Goal: Navigation & Orientation: Find specific page/section

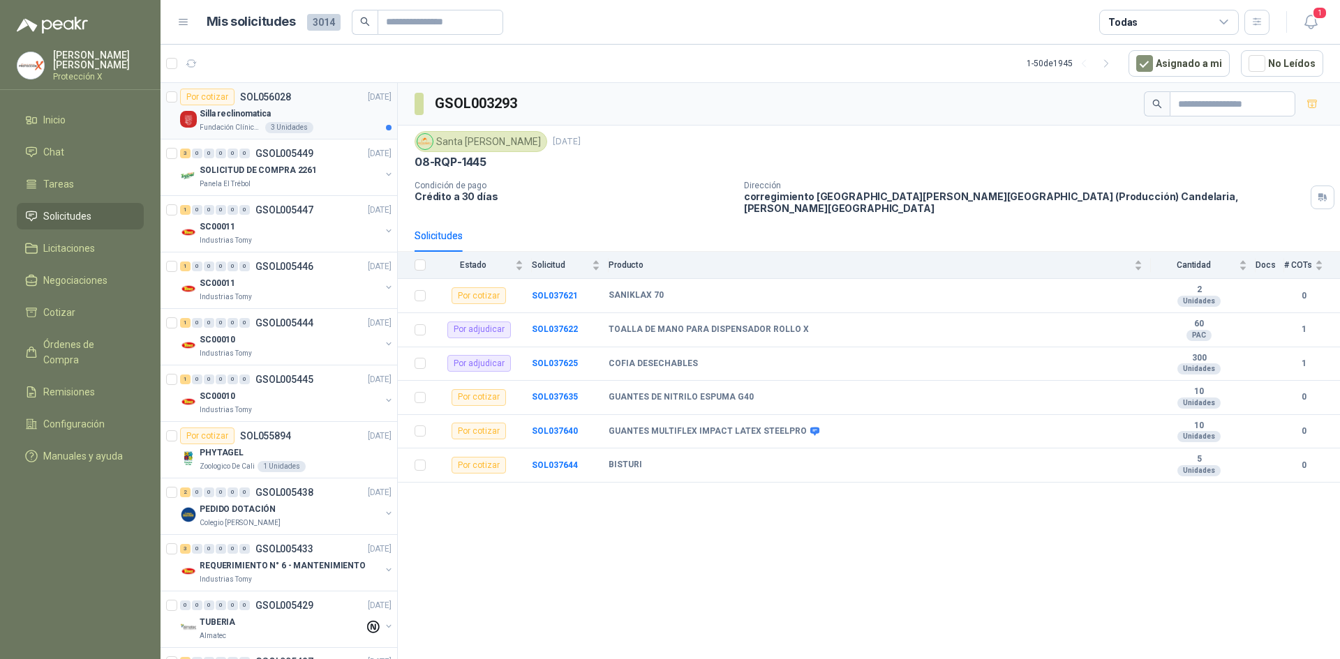
click at [283, 128] on div "3 Unidades" at bounding box center [289, 127] width 48 height 11
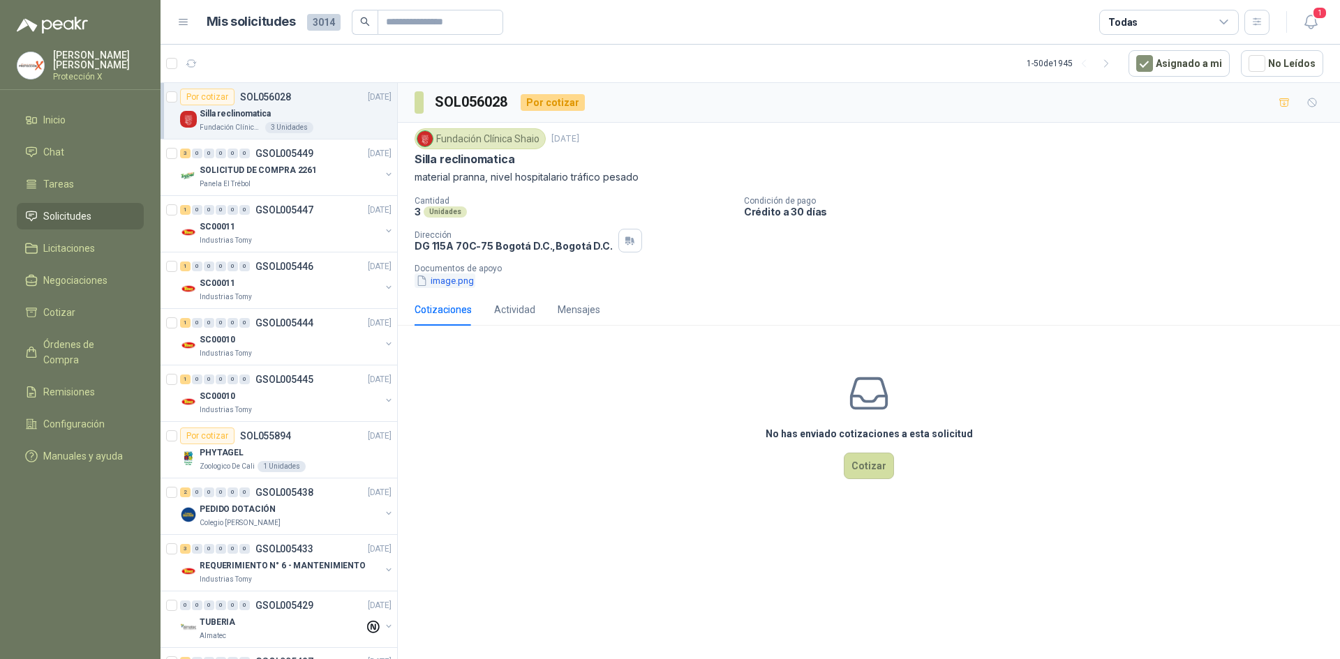
click at [445, 276] on button "image.png" at bounding box center [445, 281] width 61 height 15
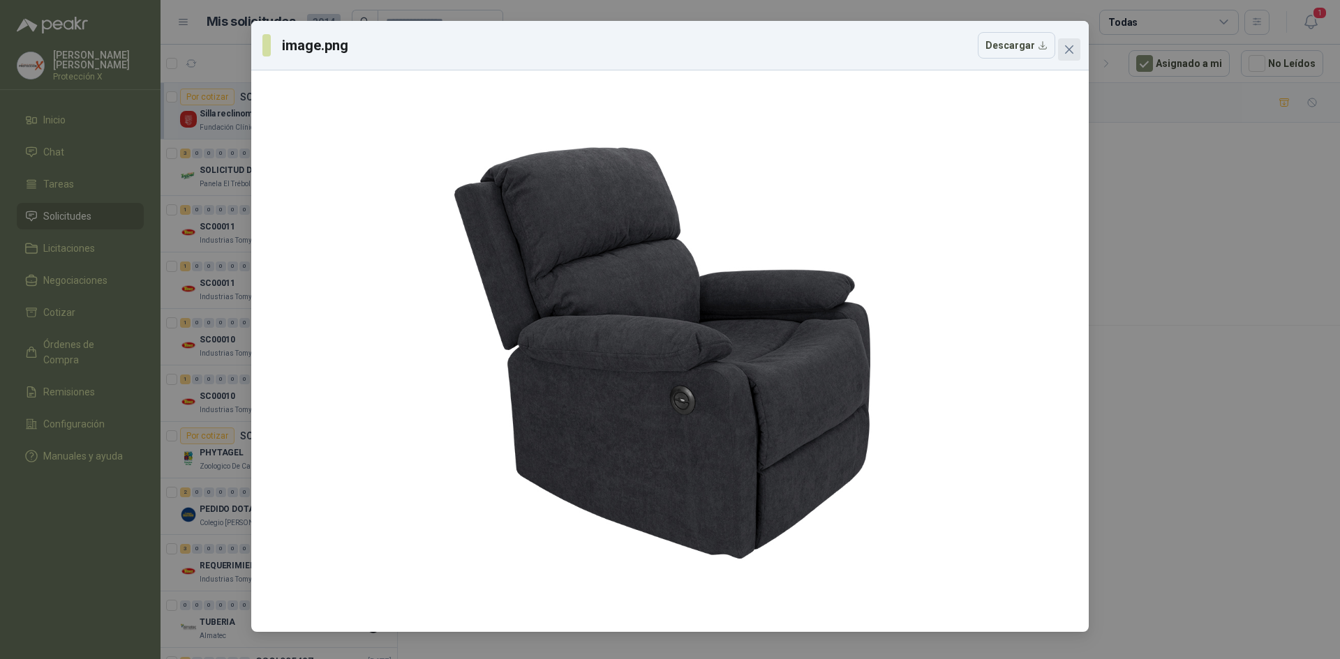
click at [1068, 45] on icon "close" at bounding box center [1069, 49] width 11 height 11
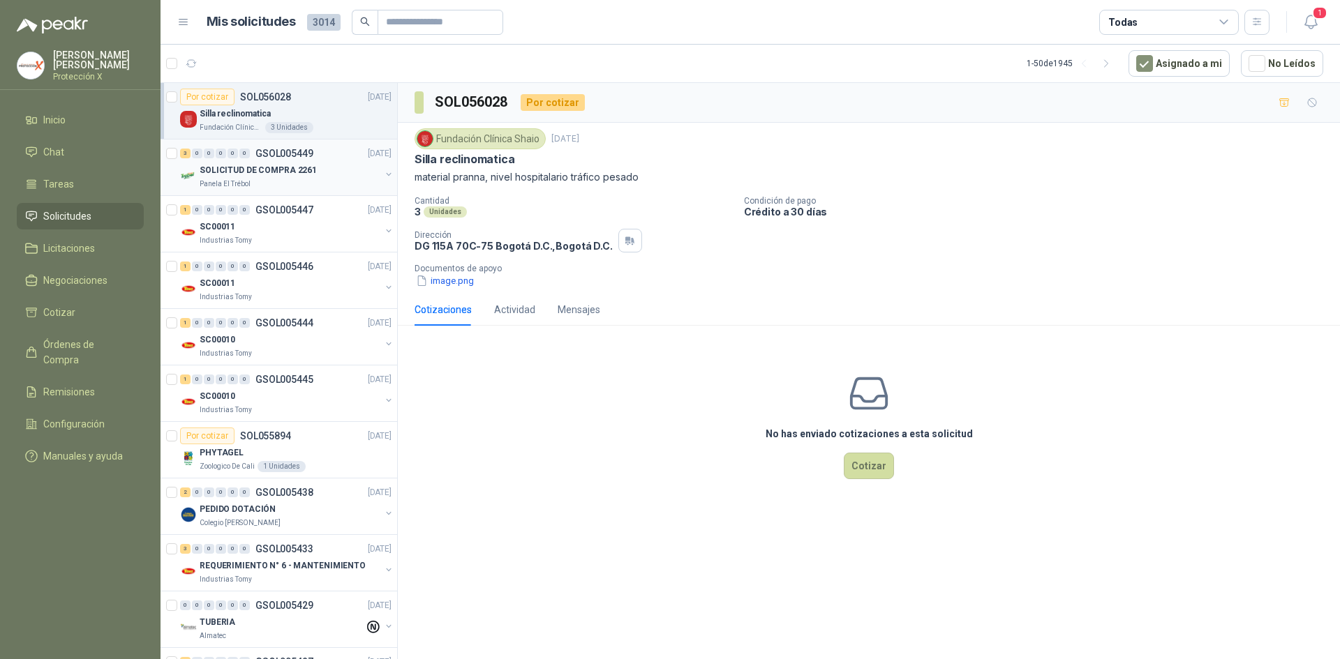
click at [284, 162] on div "SOLICITUD DE COMPRA 2261" at bounding box center [290, 170] width 181 height 17
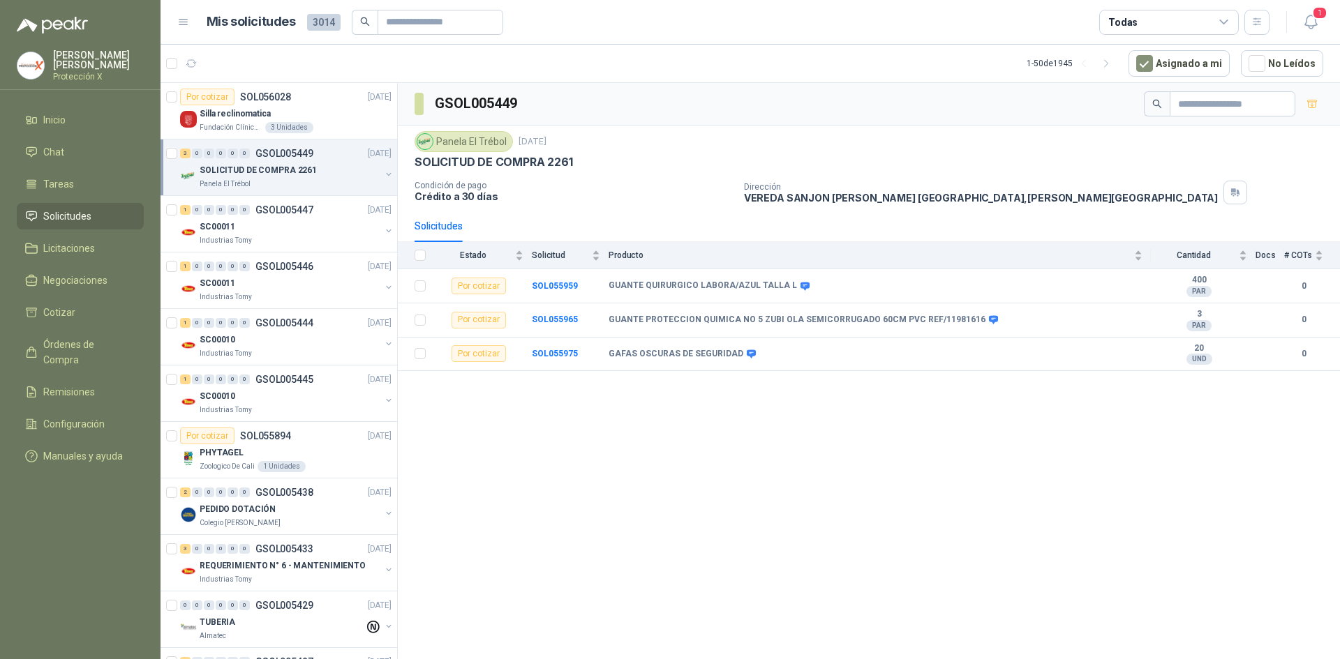
drag, startPoint x: 232, startPoint y: 107, endPoint x: 241, endPoint y: 170, distance: 64.3
click at [232, 107] on p "Silla reclinomatica" at bounding box center [235, 113] width 71 height 13
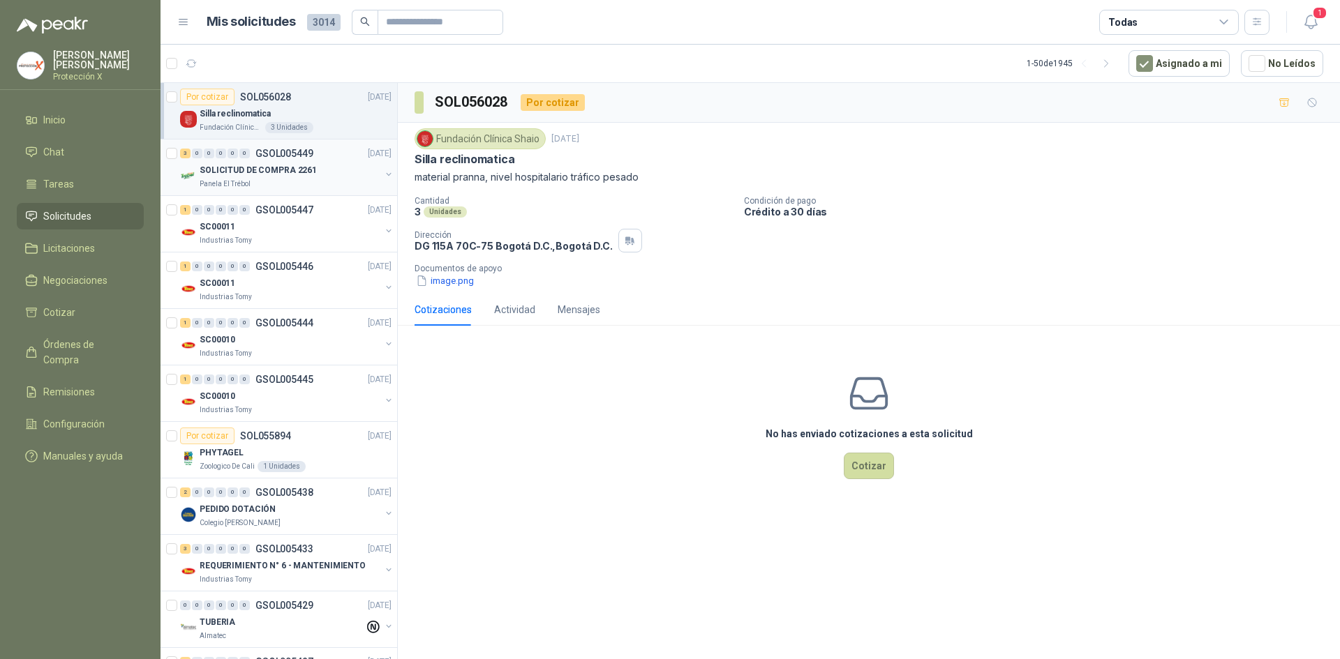
click at [313, 178] on div "SOLICITUD DE COMPRA 2261" at bounding box center [290, 170] width 181 height 17
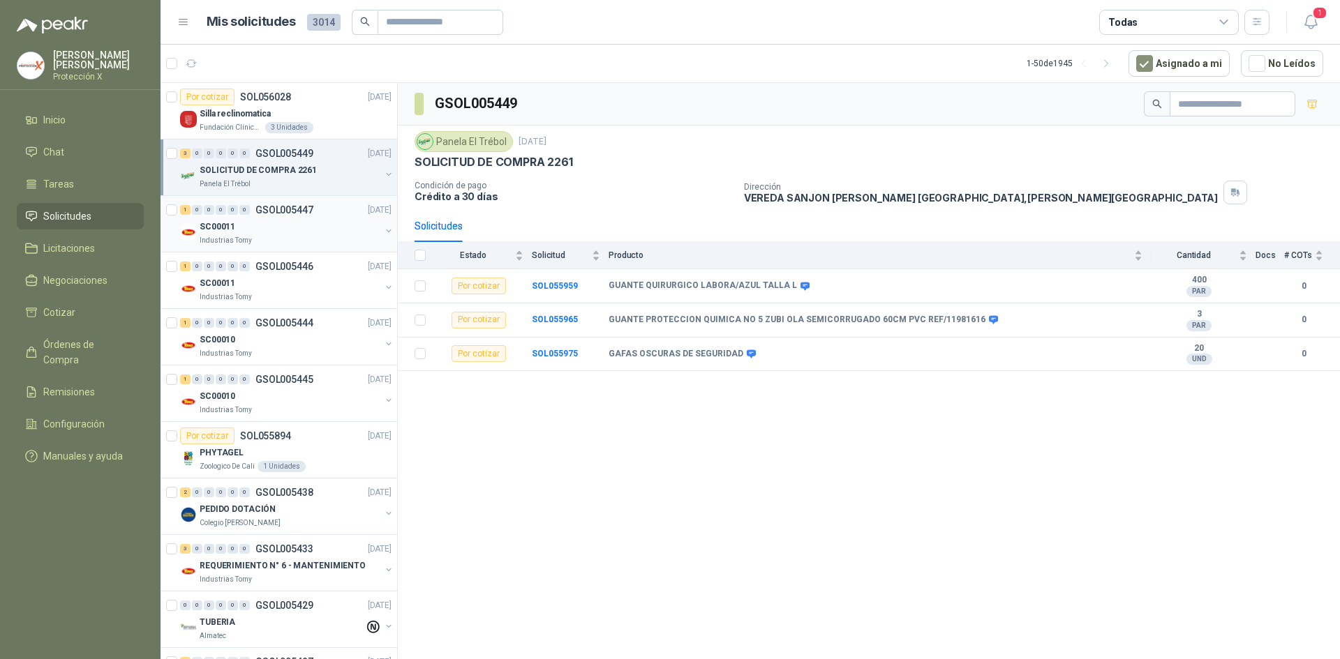
click at [336, 237] on div "Industrias Tomy" at bounding box center [290, 240] width 181 height 11
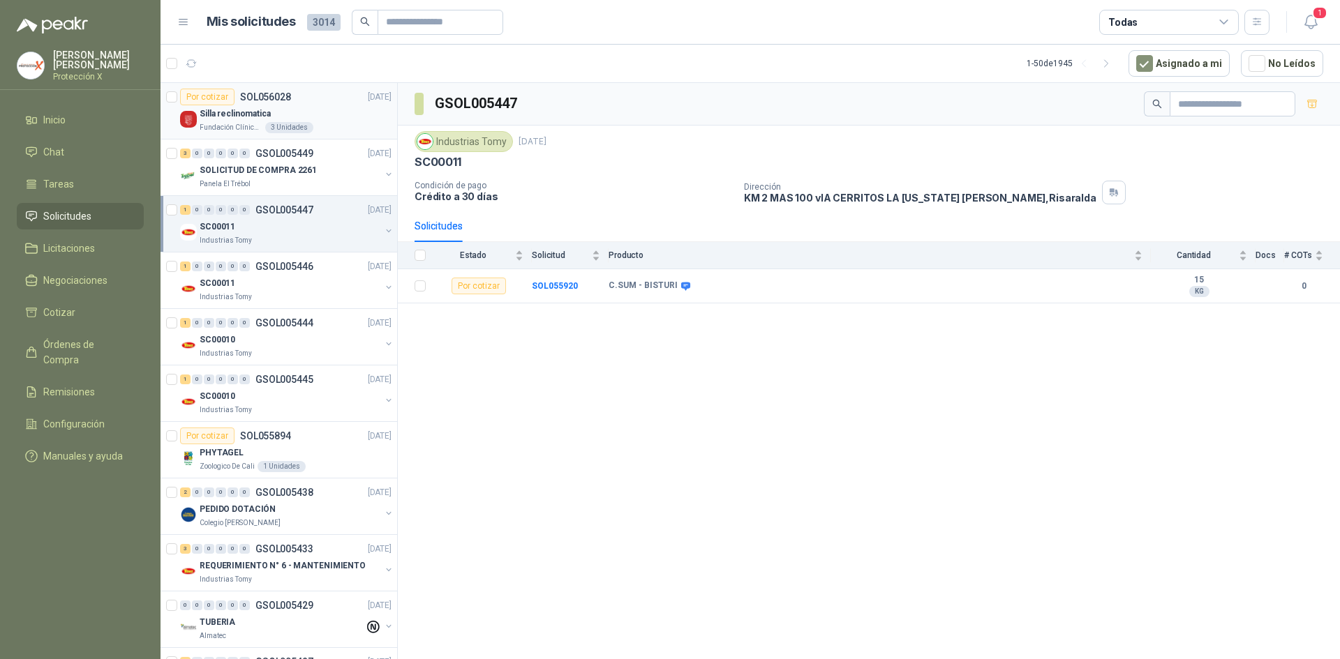
click at [265, 127] on div "3 Unidades" at bounding box center [289, 127] width 48 height 11
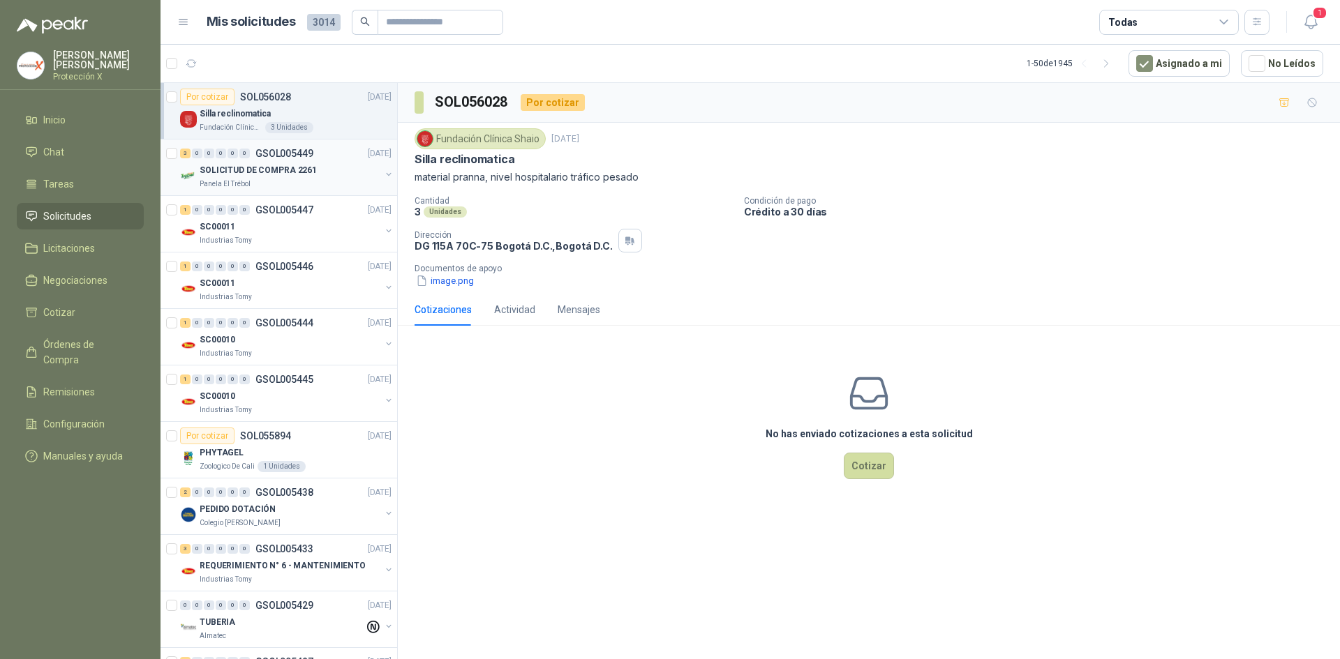
click at [270, 149] on p "GSOL005449" at bounding box center [284, 154] width 58 height 10
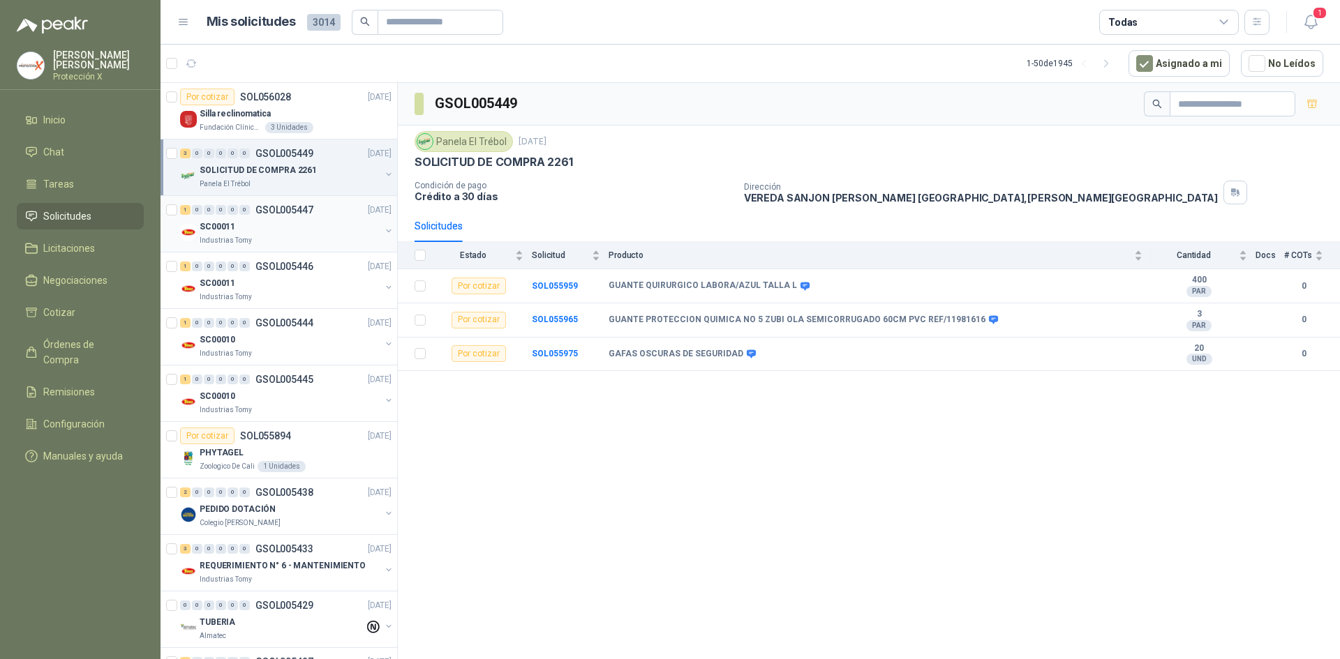
click at [281, 208] on p "GSOL005447" at bounding box center [284, 210] width 58 height 10
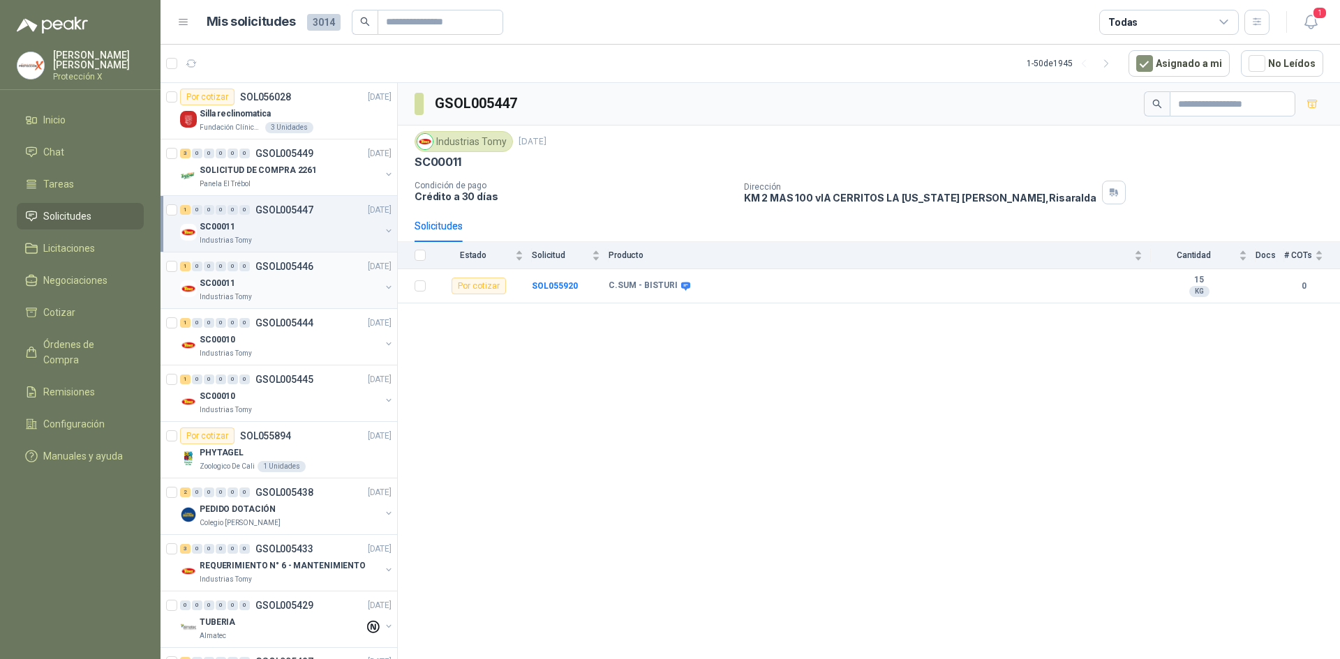
click at [285, 301] on div "Industrias Tomy" at bounding box center [290, 297] width 181 height 11
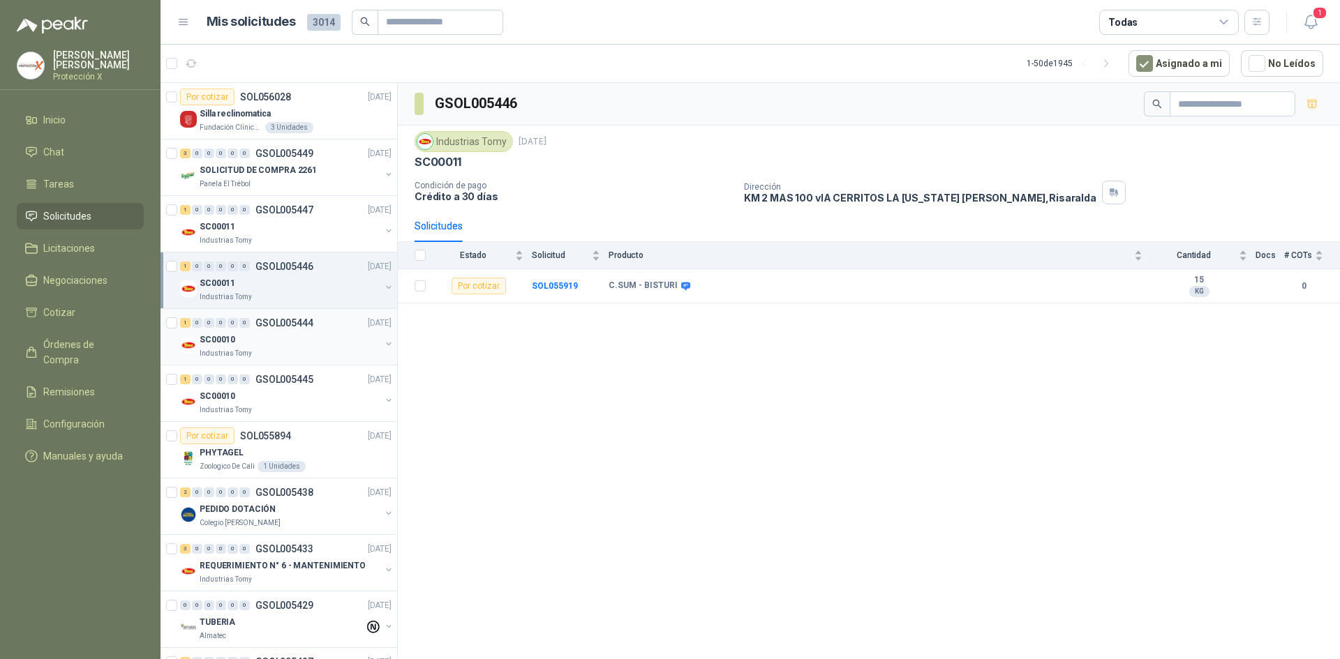
click at [294, 333] on div "SC00010" at bounding box center [290, 339] width 181 height 17
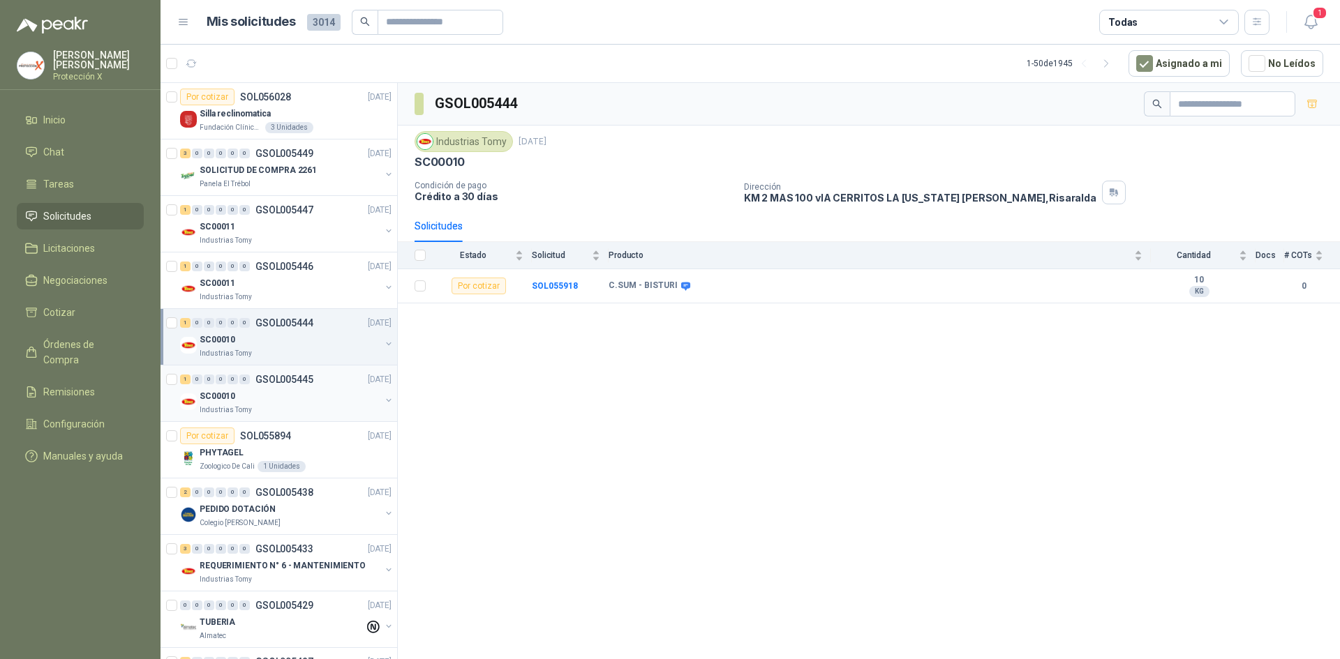
click at [294, 368] on div "1 0 0 0 0 0 GSOL005445 [DATE] SC00010 Industrias Tomy" at bounding box center [279, 394] width 237 height 57
click at [295, 378] on p "GSOL005445" at bounding box center [284, 380] width 58 height 10
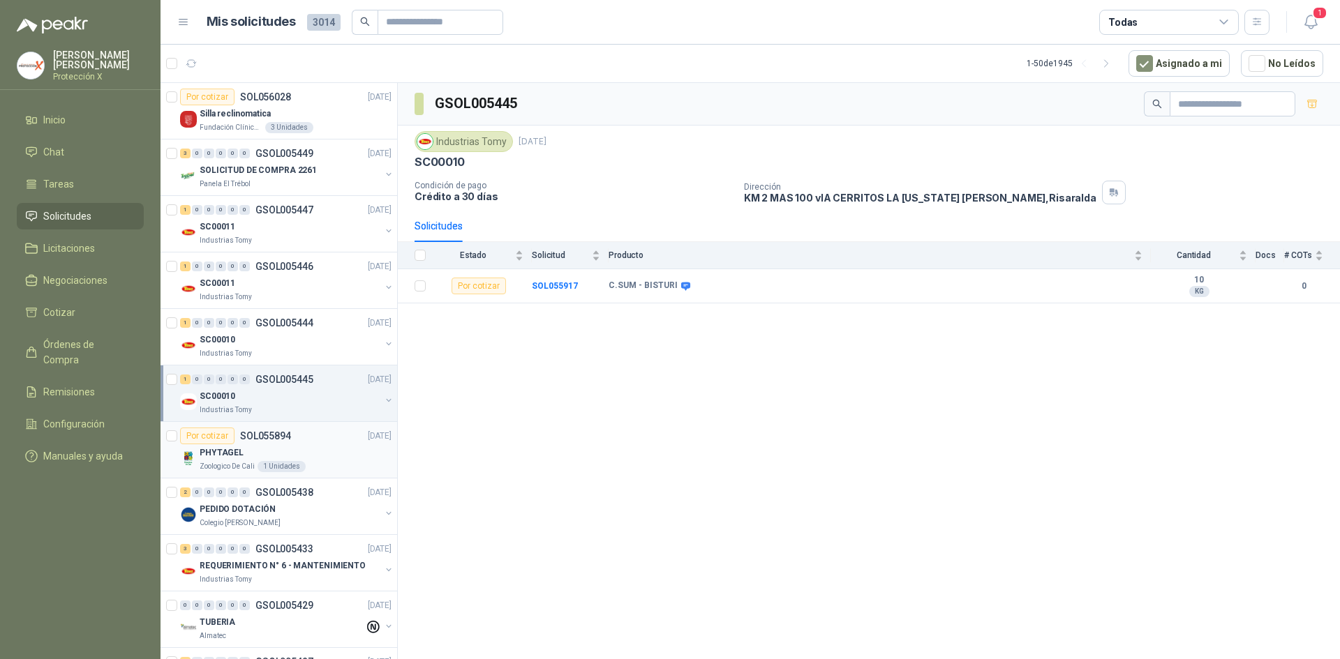
click at [299, 445] on div "PHYTAGEL" at bounding box center [296, 453] width 192 height 17
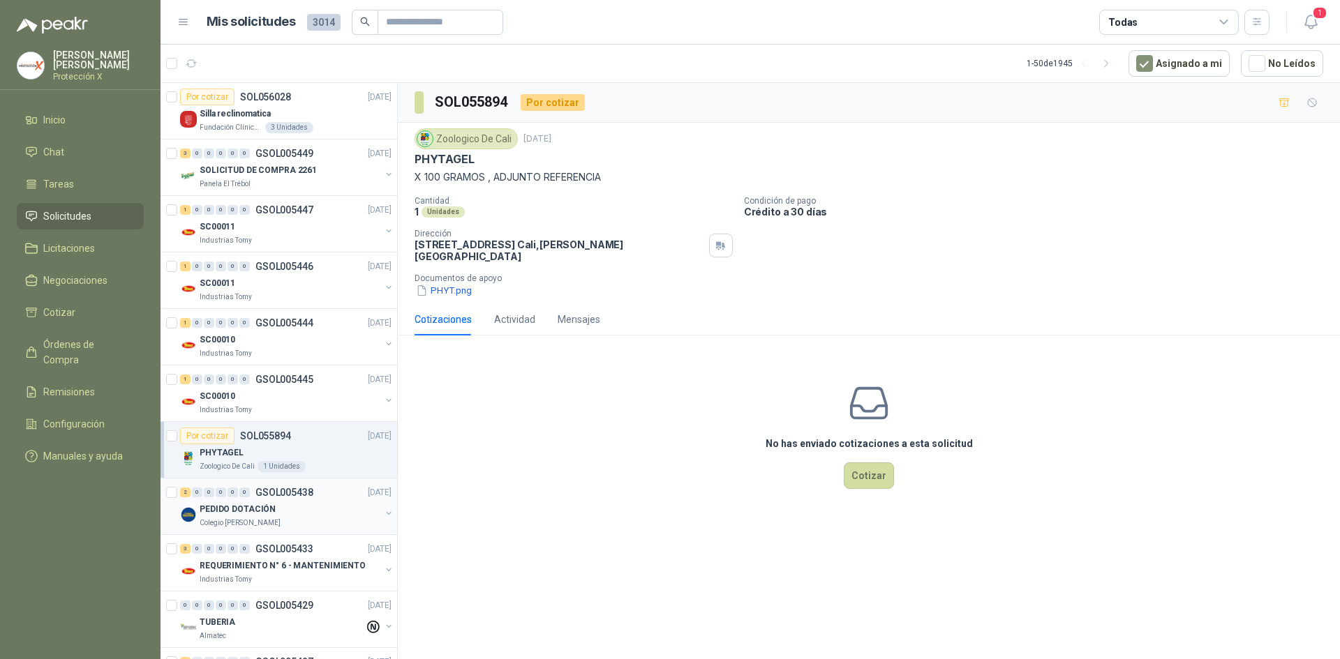
click at [327, 509] on div "PEDIDO DOTACIÓN" at bounding box center [290, 509] width 181 height 17
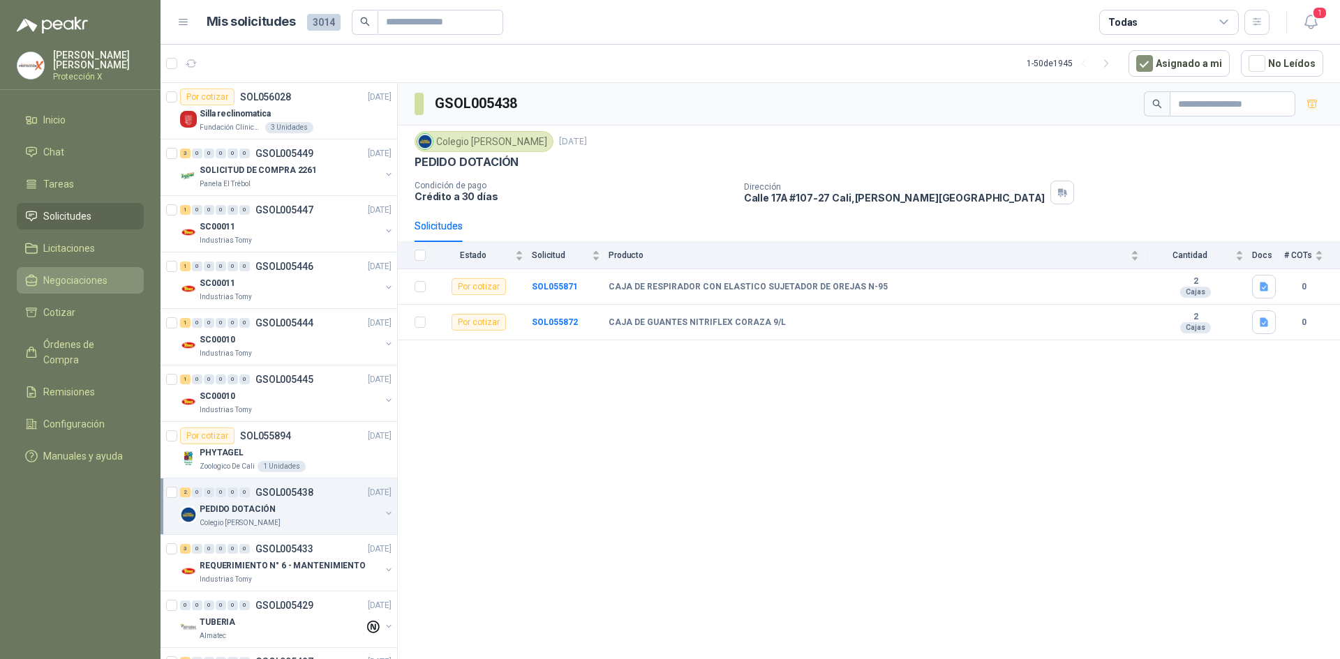
click at [92, 274] on span "Negociaciones" at bounding box center [75, 280] width 64 height 15
